Goal: Use online tool/utility

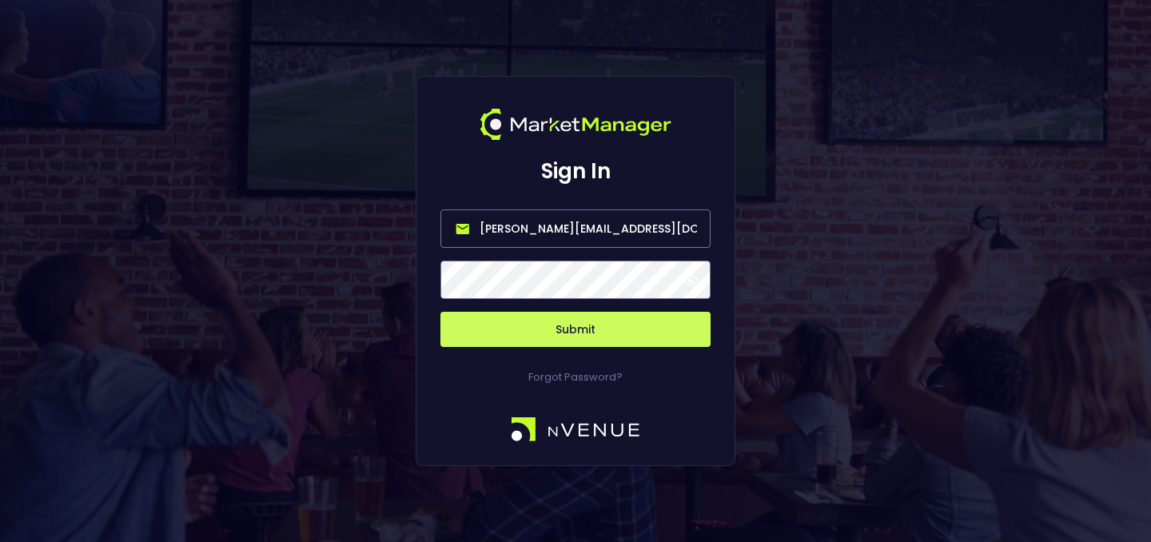
click at [576, 221] on input "[PERSON_NAME][EMAIL_ADDRESS][DOMAIN_NAME]" at bounding box center [576, 228] width 270 height 38
type input "[EMAIL_ADDRESS][DOMAIN_NAME]"
click at [593, 317] on button "Submit" at bounding box center [576, 329] width 270 height 35
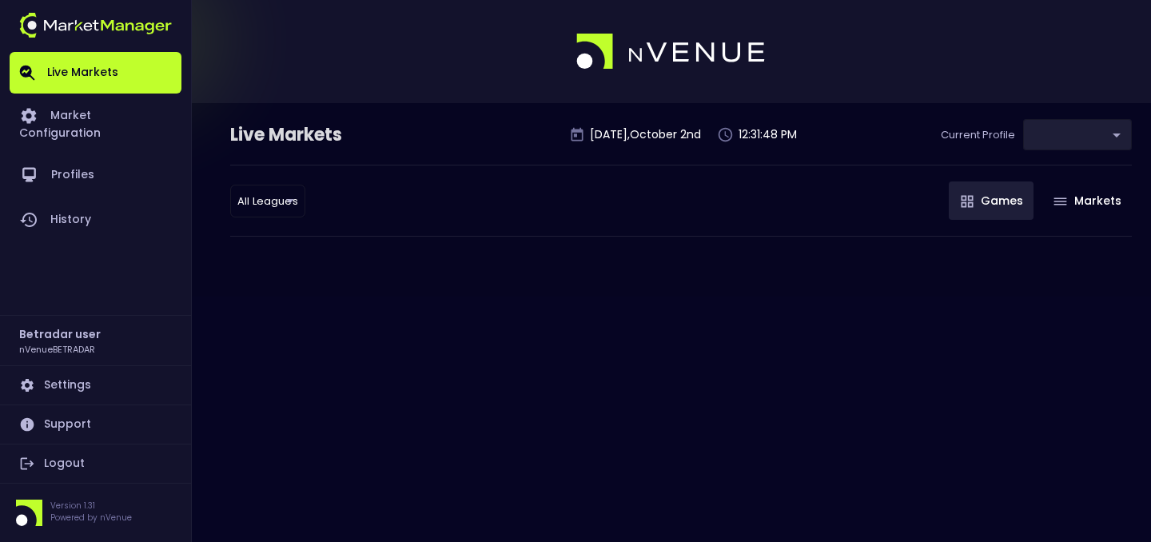
type input "2aa9daef-f03c-4b05-aaf3-b77c512ca207"
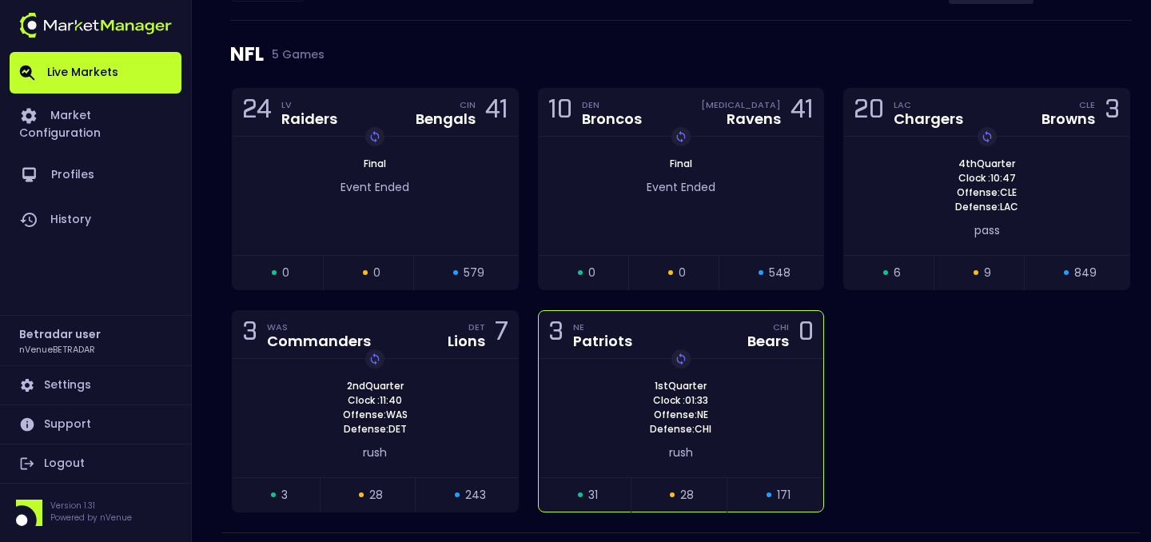
scroll to position [220, 0]
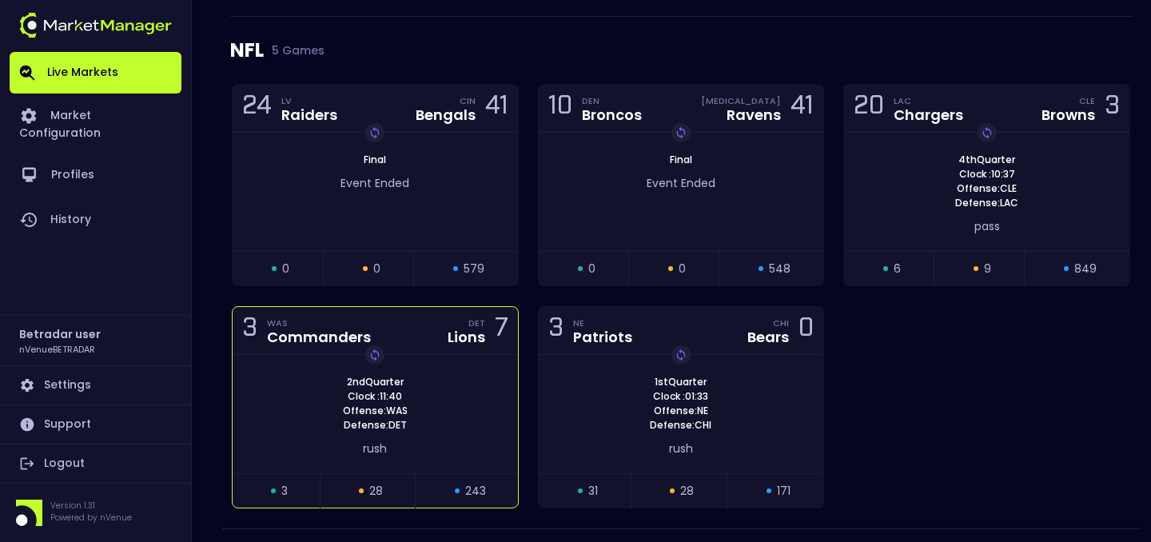
click at [503, 426] on div "2nd Quarter Clock : 11:40 Offense: WAS Defense: DET Replay Game" at bounding box center [375, 404] width 285 height 58
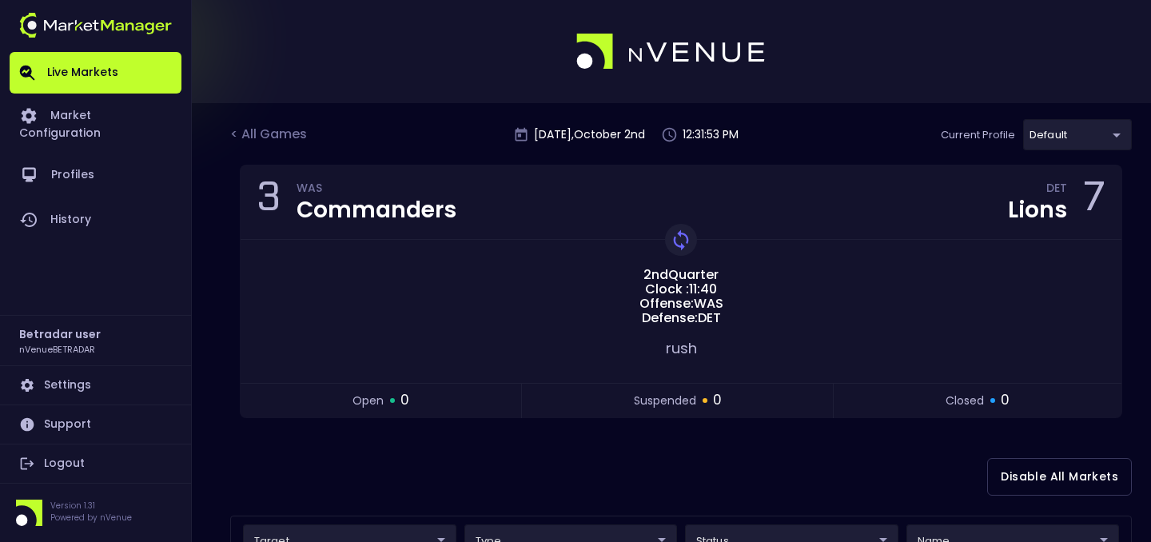
scroll to position [206, 0]
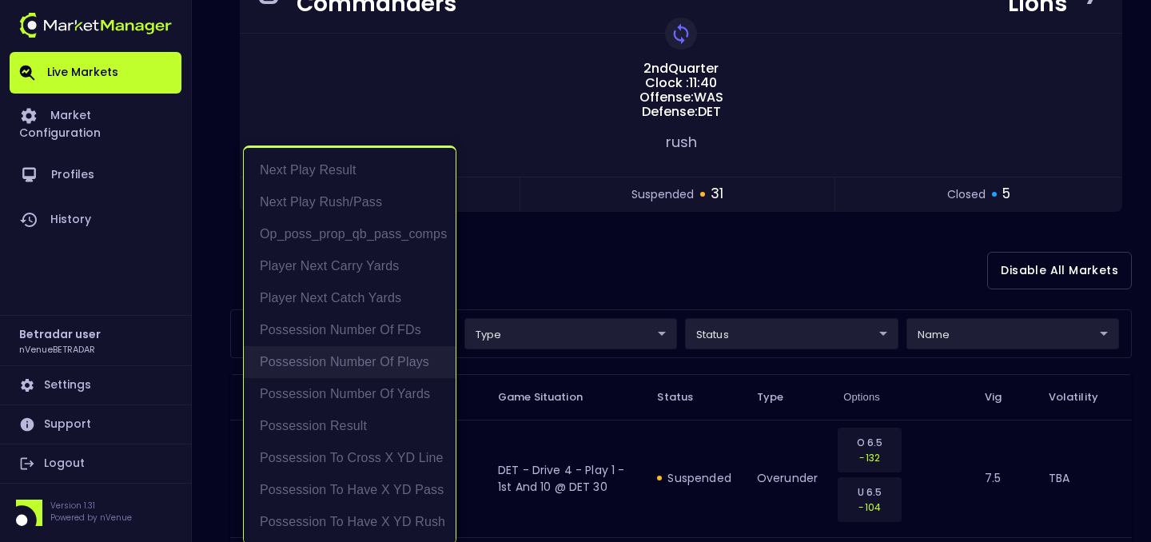
scroll to position [3, 0]
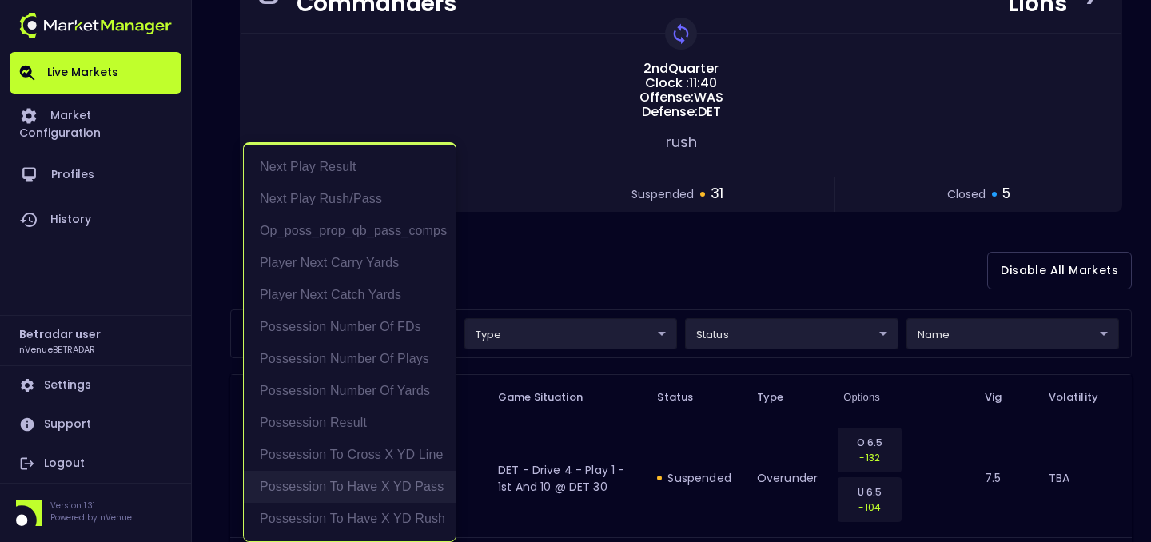
click at [429, 491] on li "Possession to Have X YD Pass" at bounding box center [350, 487] width 212 height 32
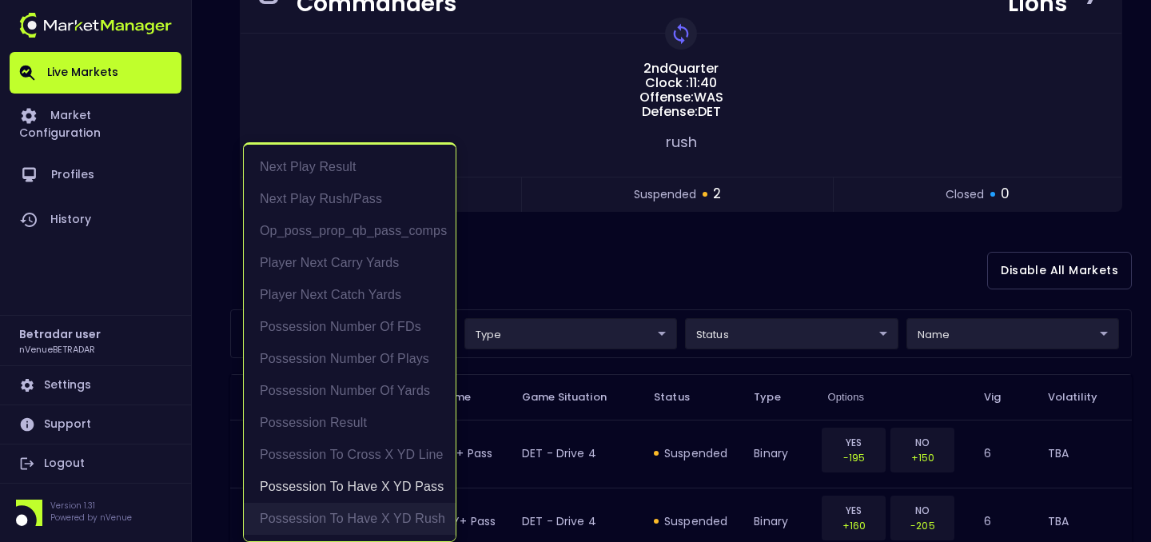
click at [428, 506] on li "Possession to Have X YD Rush" at bounding box center [350, 519] width 212 height 32
type input "Possession to Have X YD Pass,Possession to Have X YD Rush"
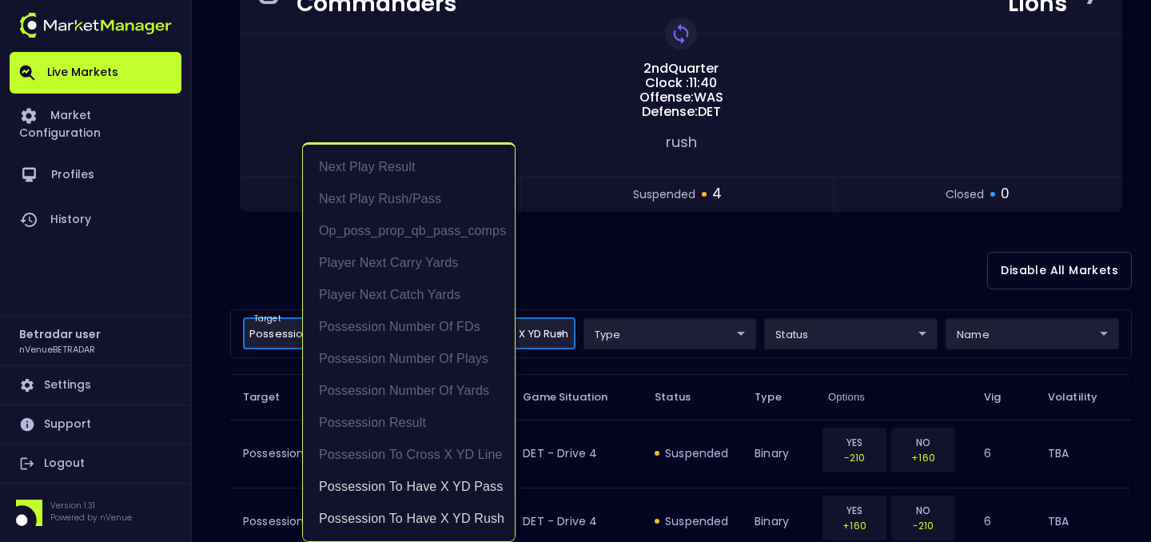
click at [648, 242] on div at bounding box center [575, 271] width 1151 height 542
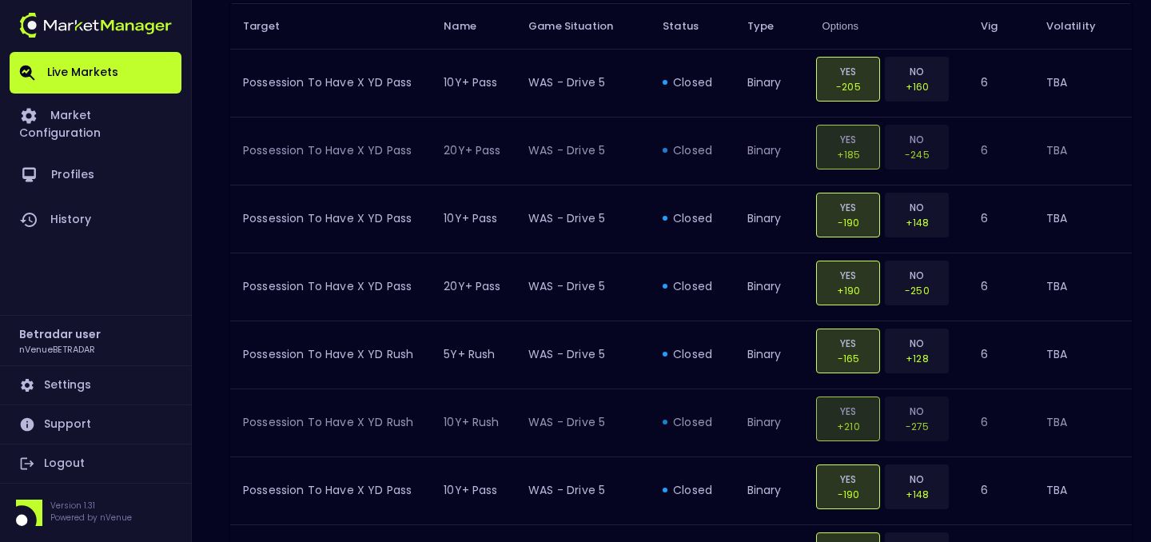
scroll to position [620, 0]
